Goal: Check status: Check status

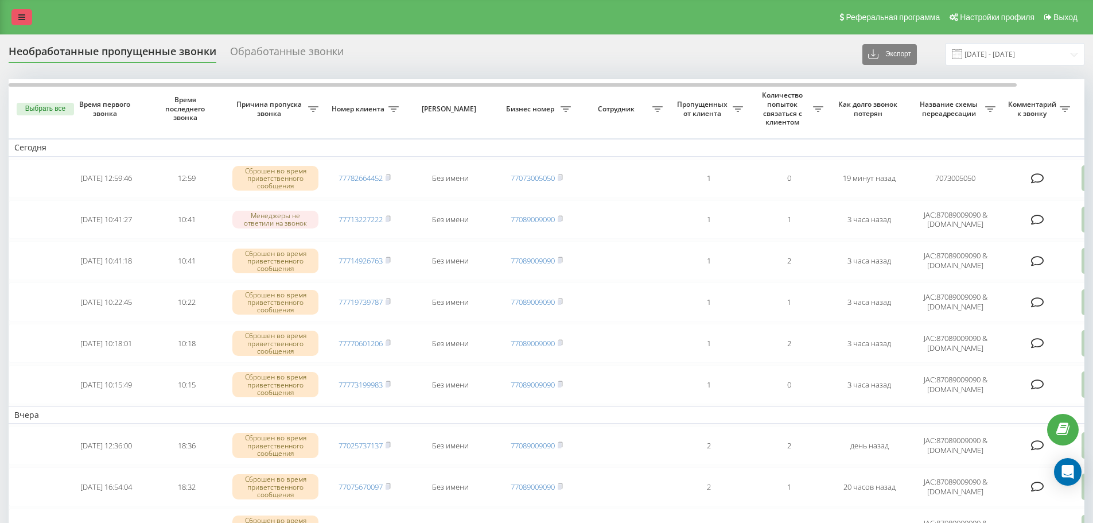
click at [14, 12] on link at bounding box center [21, 17] width 21 height 16
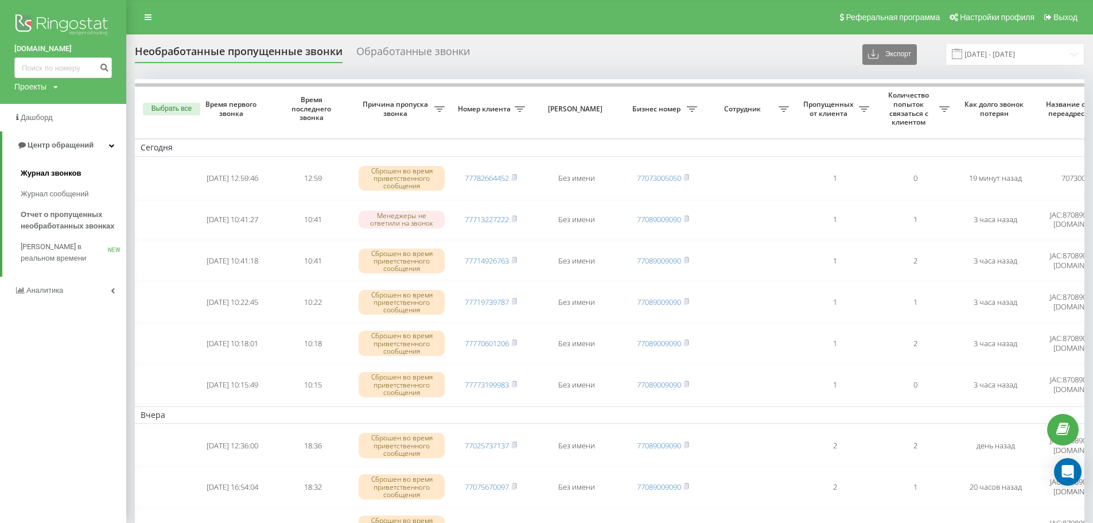
click at [52, 172] on span "Журнал звонков" at bounding box center [51, 173] width 60 height 11
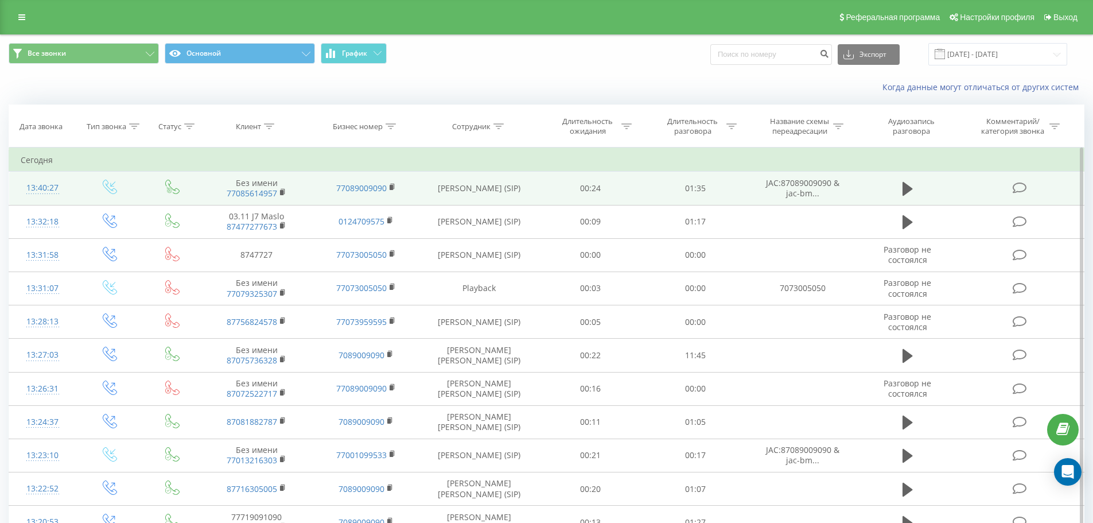
click at [279, 192] on span "77085614957" at bounding box center [256, 193] width 86 height 10
